Goal: Transaction & Acquisition: Book appointment/travel/reservation

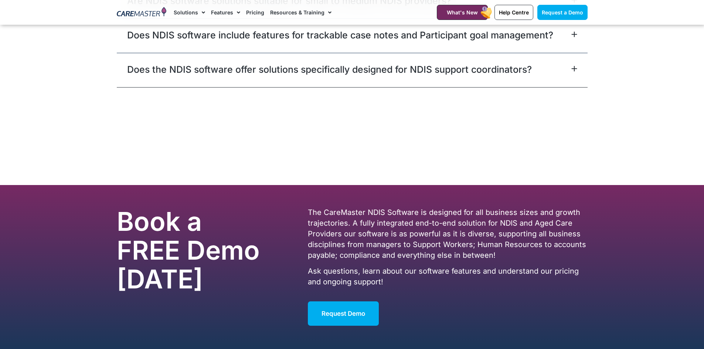
scroll to position [4550, 0]
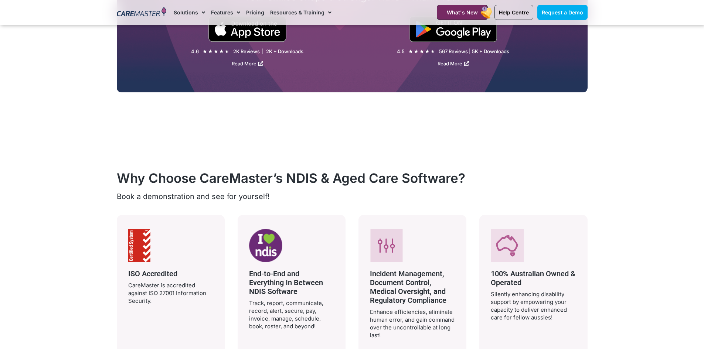
scroll to position [1293, 0]
